Goal: Transaction & Acquisition: Subscribe to service/newsletter

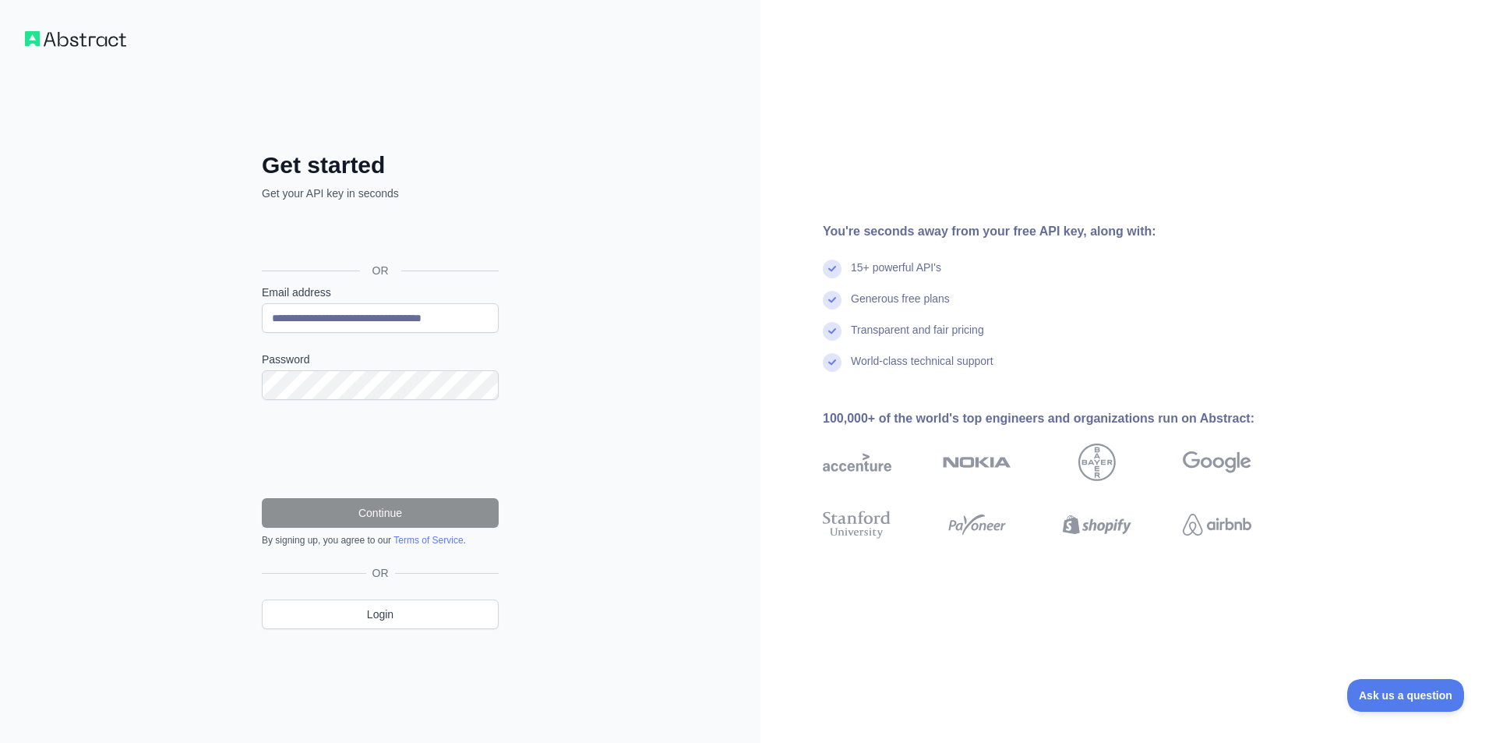
click at [331, 399] on form "**********" at bounding box center [380, 415] width 237 height 262
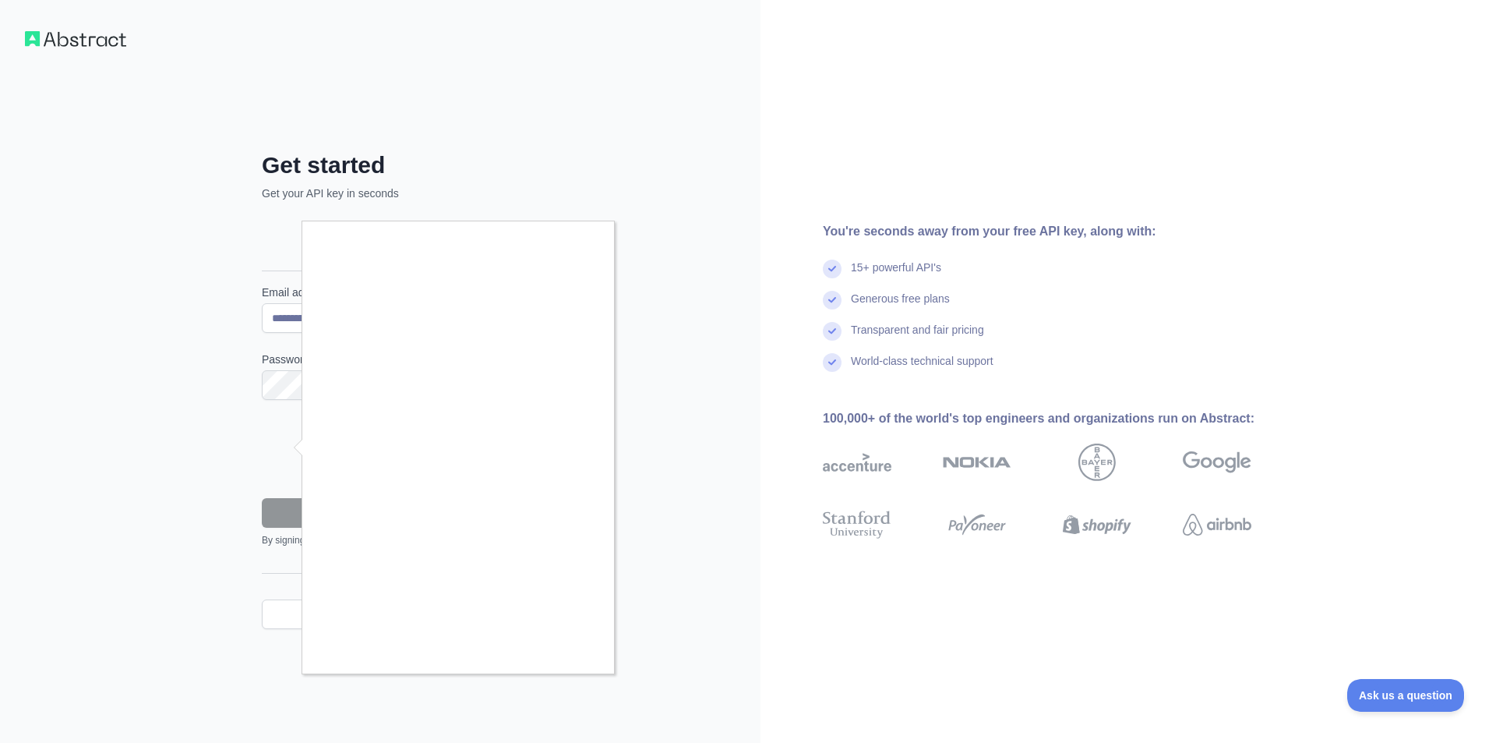
click at [273, 478] on div at bounding box center [748, 371] width 1496 height 743
click at [273, 515] on div at bounding box center [748, 371] width 1496 height 743
